Goal: Find contact information: Find contact information

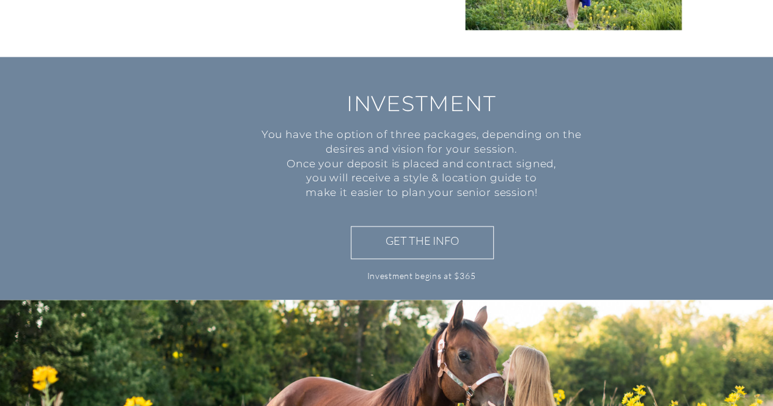
scroll to position [914, 0]
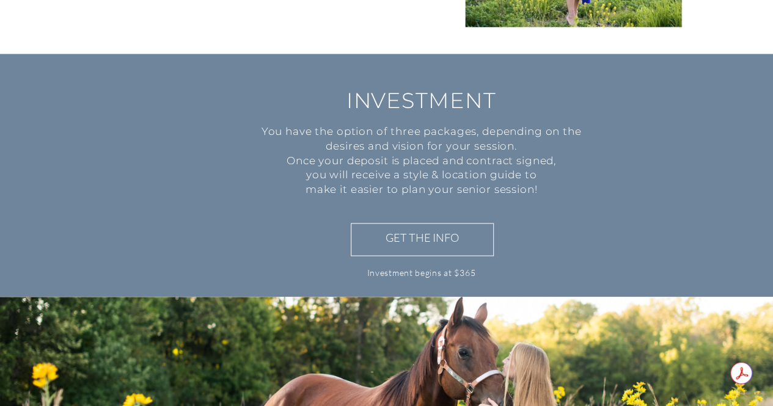
click at [426, 249] on div at bounding box center [422, 239] width 143 height 33
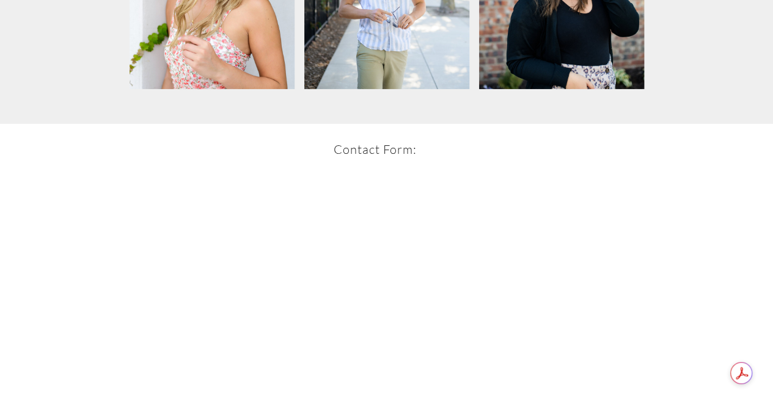
scroll to position [1992, 0]
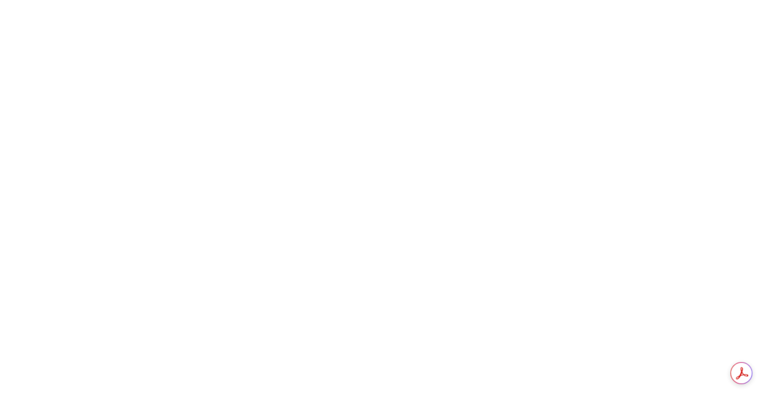
scroll to position [2263, 0]
